Goal: Find specific page/section: Find specific page/section

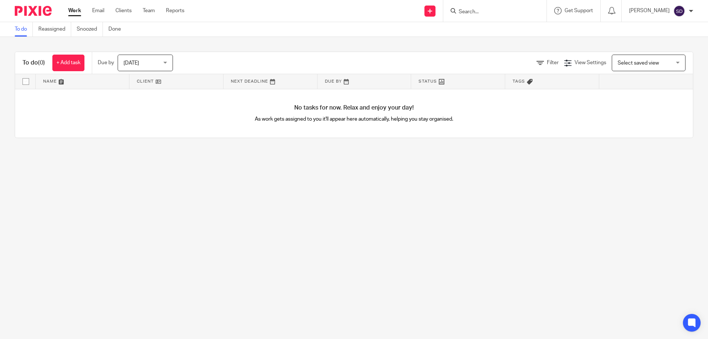
click at [497, 7] on form at bounding box center [497, 10] width 79 height 9
click at [495, 11] on input "Search" at bounding box center [491, 12] width 66 height 7
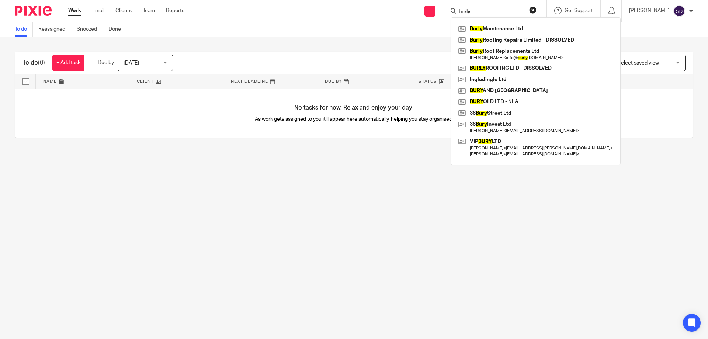
type input "burly"
click button "submit" at bounding box center [0, 0] width 0 height 0
click at [534, 51] on link at bounding box center [536, 54] width 158 height 17
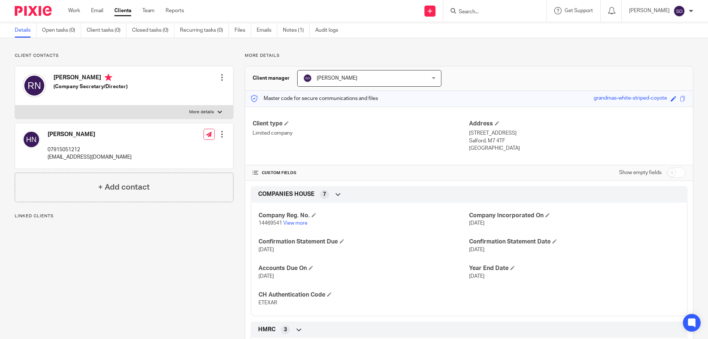
scroll to position [37, 0]
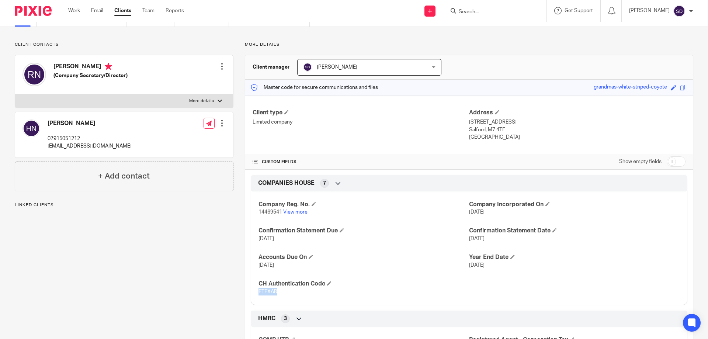
drag, startPoint x: 284, startPoint y: 291, endPoint x: 253, endPoint y: 292, distance: 31.0
click at [253, 292] on div "Company Reg. No. 14469541 View more Company Incorporated On [DATE] Confirmation…" at bounding box center [469, 245] width 437 height 119
copy span "ETEXAR"
click at [469, 13] on input "Search" at bounding box center [491, 12] width 66 height 7
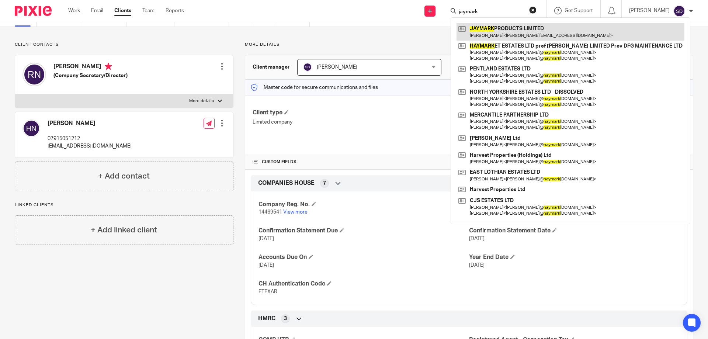
type input "jaymark"
click at [497, 24] on link at bounding box center [571, 31] width 228 height 17
